Goal: Task Accomplishment & Management: Manage account settings

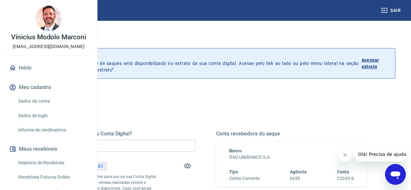
scroll to position [32, 0]
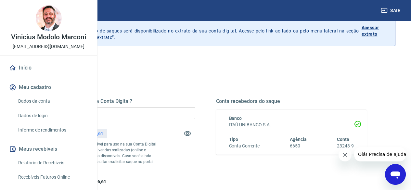
click at [195, 113] on input "R$ 0,00" at bounding box center [119, 113] width 151 height 12
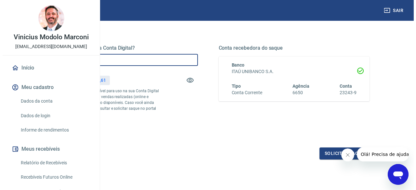
scroll to position [97, 0]
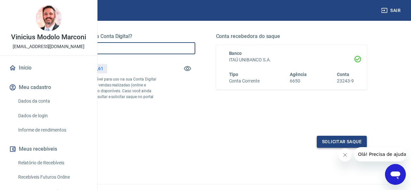
type input "R$ 5.796,61"
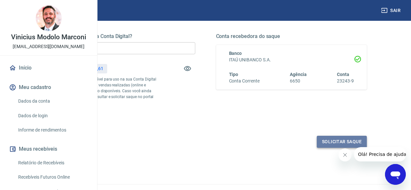
click at [325, 148] on button "Solicitar saque" at bounding box center [342, 142] width 50 height 12
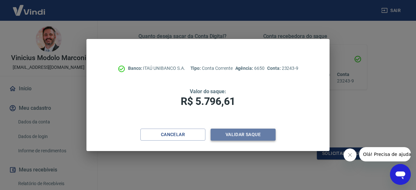
click at [235, 136] on button "Validar saque" at bounding box center [242, 135] width 65 height 12
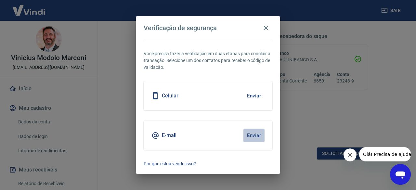
click at [252, 137] on button "Enviar" at bounding box center [253, 136] width 21 height 14
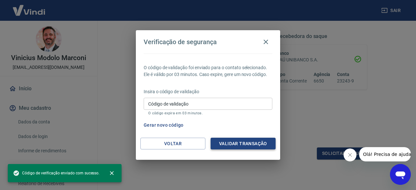
click at [249, 140] on button "Validar transação" at bounding box center [242, 144] width 65 height 12
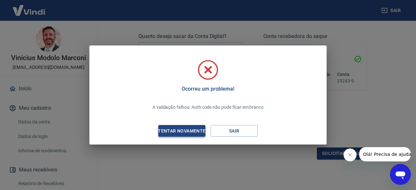
click at [201, 130] on div "Tentar novamente" at bounding box center [181, 131] width 63 height 8
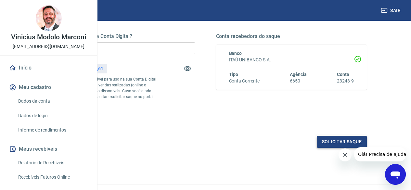
click at [328, 148] on button "Solicitar saque" at bounding box center [342, 142] width 50 height 12
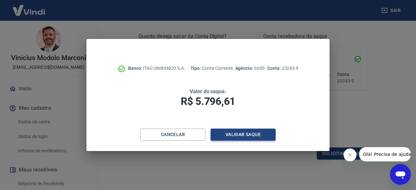
click at [239, 133] on button "Validar saque" at bounding box center [242, 135] width 65 height 12
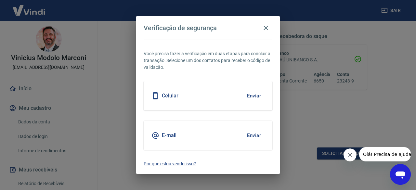
click at [239, 133] on div "E-mail Enviar" at bounding box center [208, 135] width 129 height 29
click at [249, 136] on button "Enviar" at bounding box center [253, 136] width 21 height 14
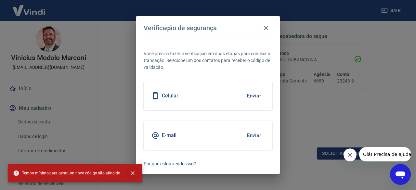
click at [131, 172] on icon "close" at bounding box center [132, 173] width 6 height 6
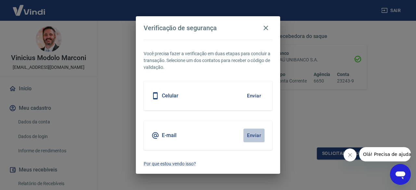
click at [253, 136] on button "Enviar" at bounding box center [253, 136] width 21 height 14
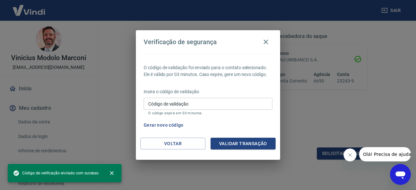
click at [231, 103] on input "Código de validação" at bounding box center [208, 104] width 129 height 12
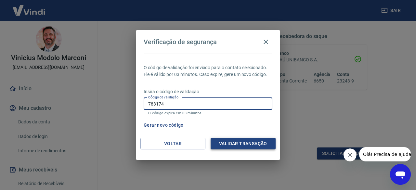
type input "783174"
click at [240, 140] on button "Validar transação" at bounding box center [242, 144] width 65 height 12
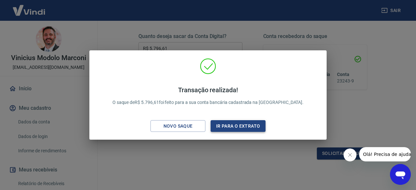
click at [241, 124] on button "Ir para o extrato" at bounding box center [237, 126] width 55 height 12
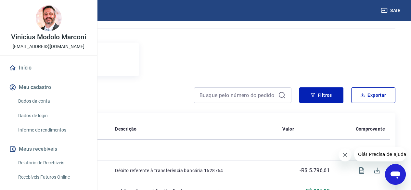
scroll to position [65, 0]
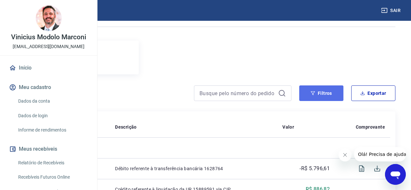
click at [317, 94] on button "Filtros" at bounding box center [321, 93] width 44 height 16
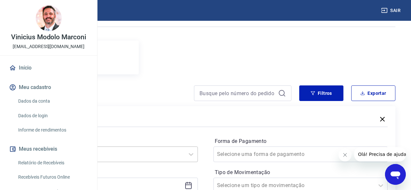
click at [198, 150] on div "Selecione um período" at bounding box center [110, 154] width 174 height 16
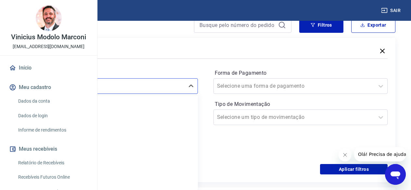
click at [257, 150] on div "Período option Limpar Filtro focused, 1 of 6. 6 results available. Use Up and D…" at bounding box center [205, 112] width 364 height 104
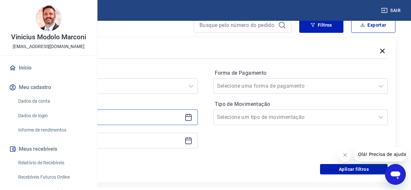
click at [182, 117] on input at bounding box center [105, 117] width 153 height 10
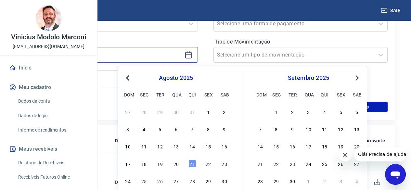
scroll to position [198, 0]
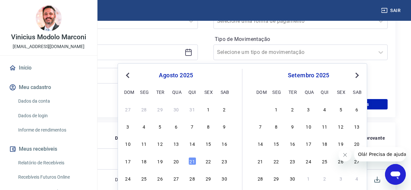
click at [139, 177] on div "24 25 26 27 28 29 30" at bounding box center [176, 177] width 106 height 9
click at [142, 179] on div "25" at bounding box center [144, 178] width 8 height 8
type input "25/08/2025"
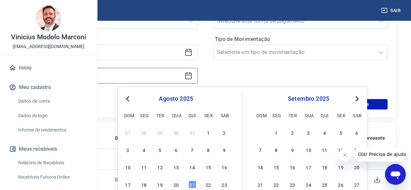
click at [182, 76] on input at bounding box center [105, 76] width 153 height 10
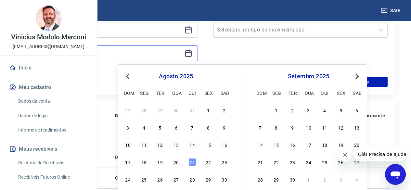
scroll to position [231, 0]
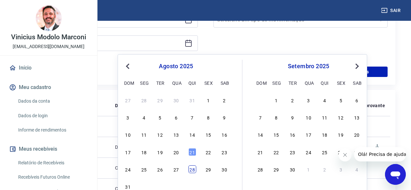
click at [192, 170] on div "28" at bounding box center [192, 169] width 8 height 8
type input "28/08/2025"
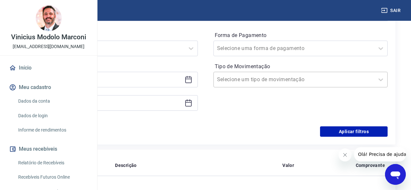
scroll to position [166, 0]
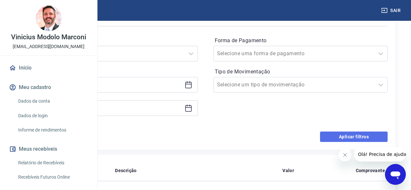
click at [344, 133] on button "Aplicar filtros" at bounding box center [354, 136] width 68 height 10
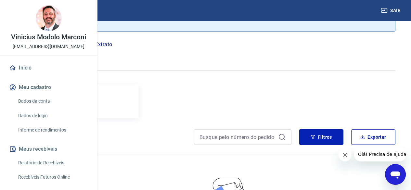
scroll to position [32, 0]
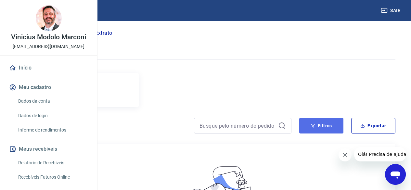
click at [320, 121] on button "Filtros" at bounding box center [321, 126] width 44 height 16
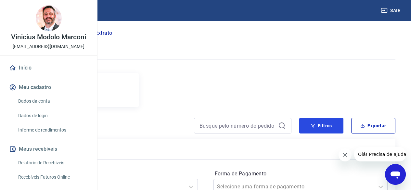
scroll to position [97, 0]
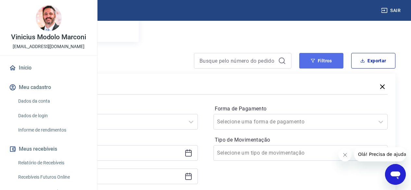
click at [318, 61] on button "Filtros" at bounding box center [321, 61] width 44 height 16
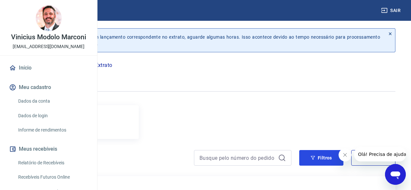
scroll to position [0, 0]
click at [112, 66] on p "Saldo e Extrato" at bounding box center [93, 66] width 37 height 8
